Goal: Task Accomplishment & Management: Use online tool/utility

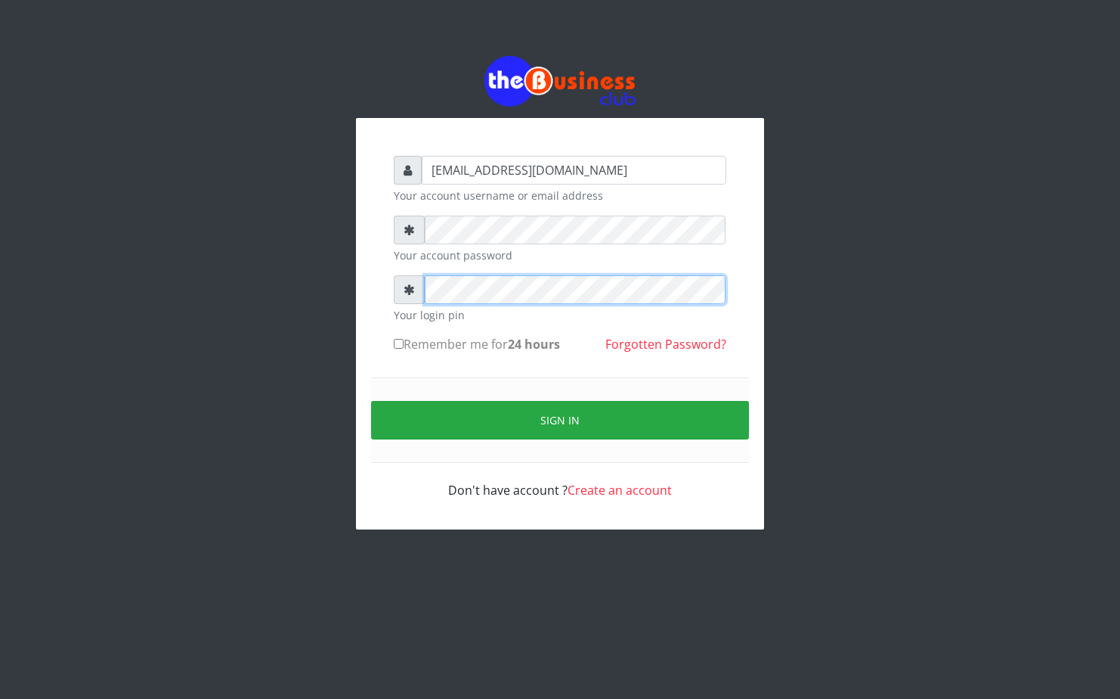
click at [434, 336] on form "[EMAIL_ADDRESS][DOMAIN_NAME] Your account username or email address Your accoun…" at bounding box center [560, 327] width 333 height 343
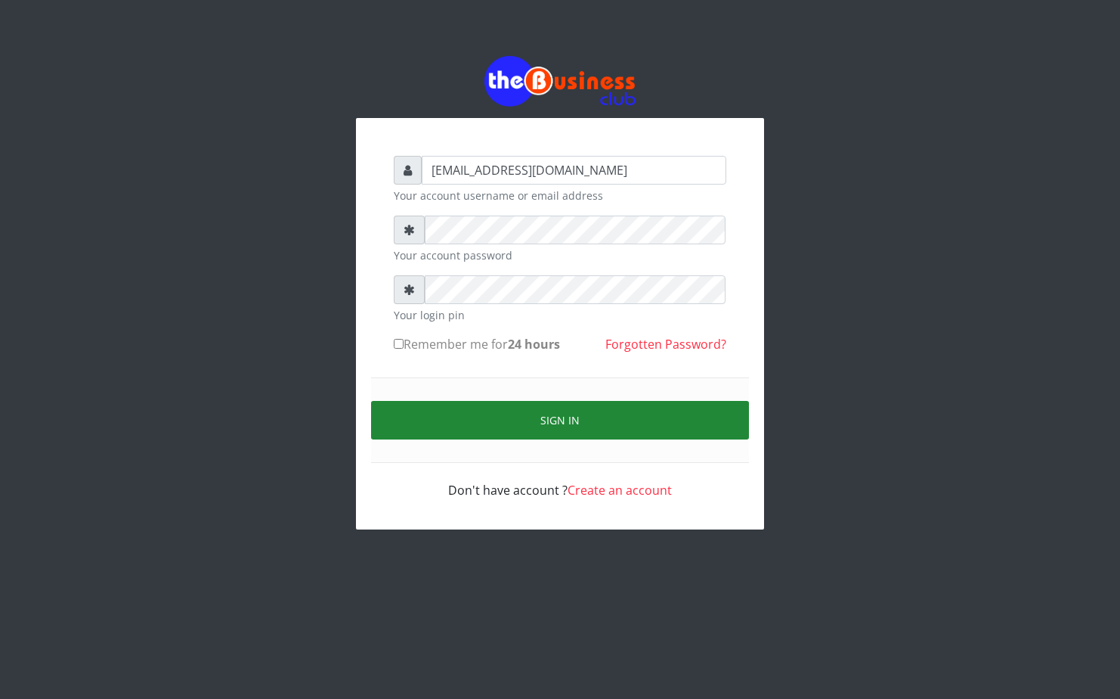
click at [490, 423] on button "Sign in" at bounding box center [560, 420] width 378 height 39
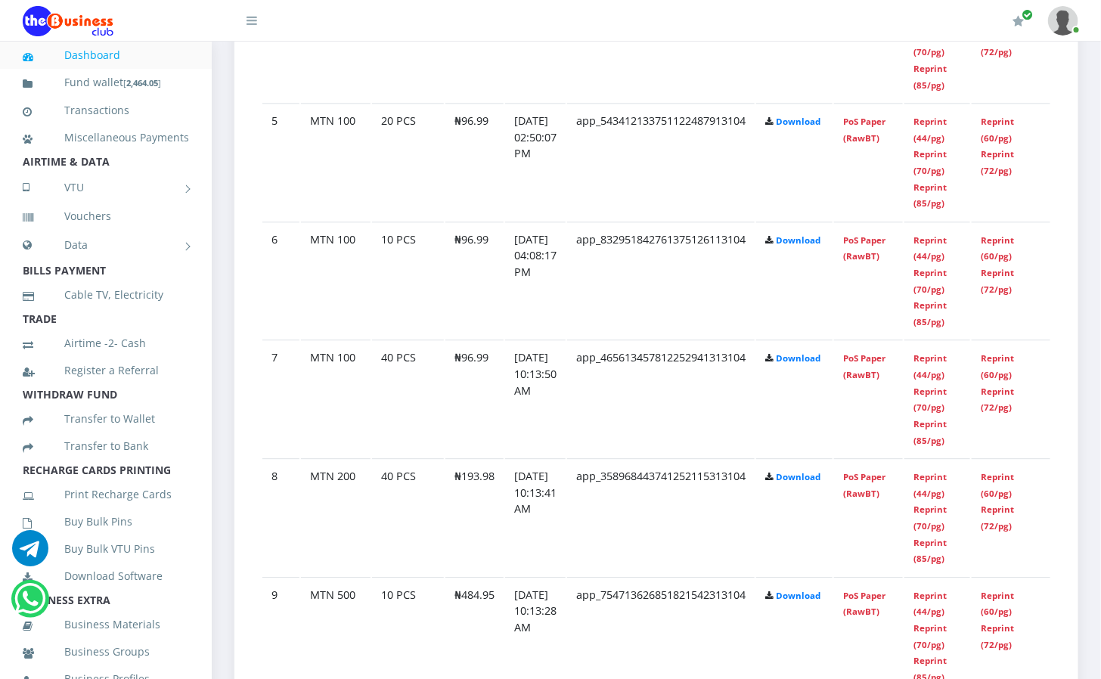
scroll to position [1361, 0]
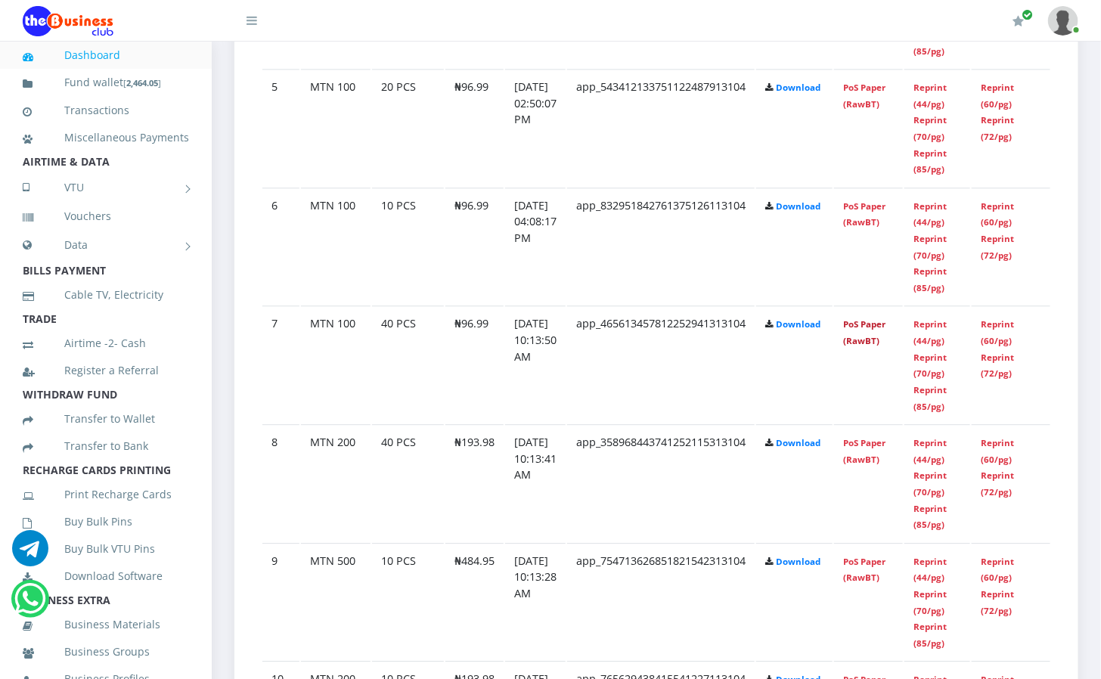
click at [885, 329] on link "PoS Paper (RawBT)" at bounding box center [864, 332] width 42 height 28
click at [885, 449] on link "PoS Paper (RawBT)" at bounding box center [864, 451] width 42 height 28
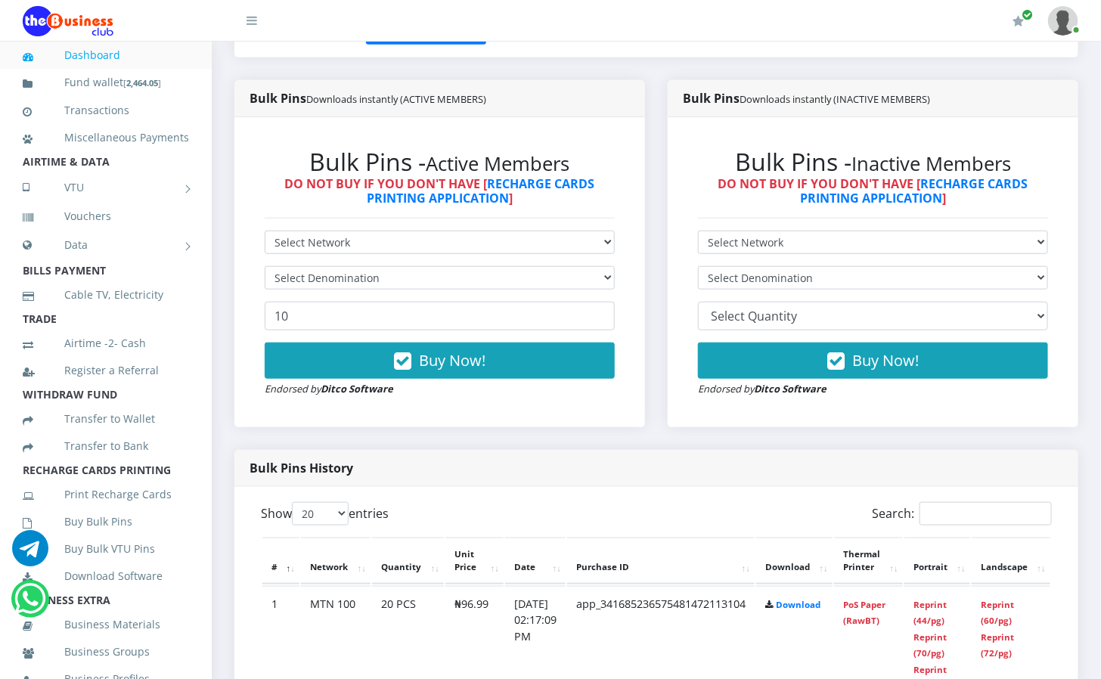
scroll to position [0, 0]
